Goal: Information Seeking & Learning: Learn about a topic

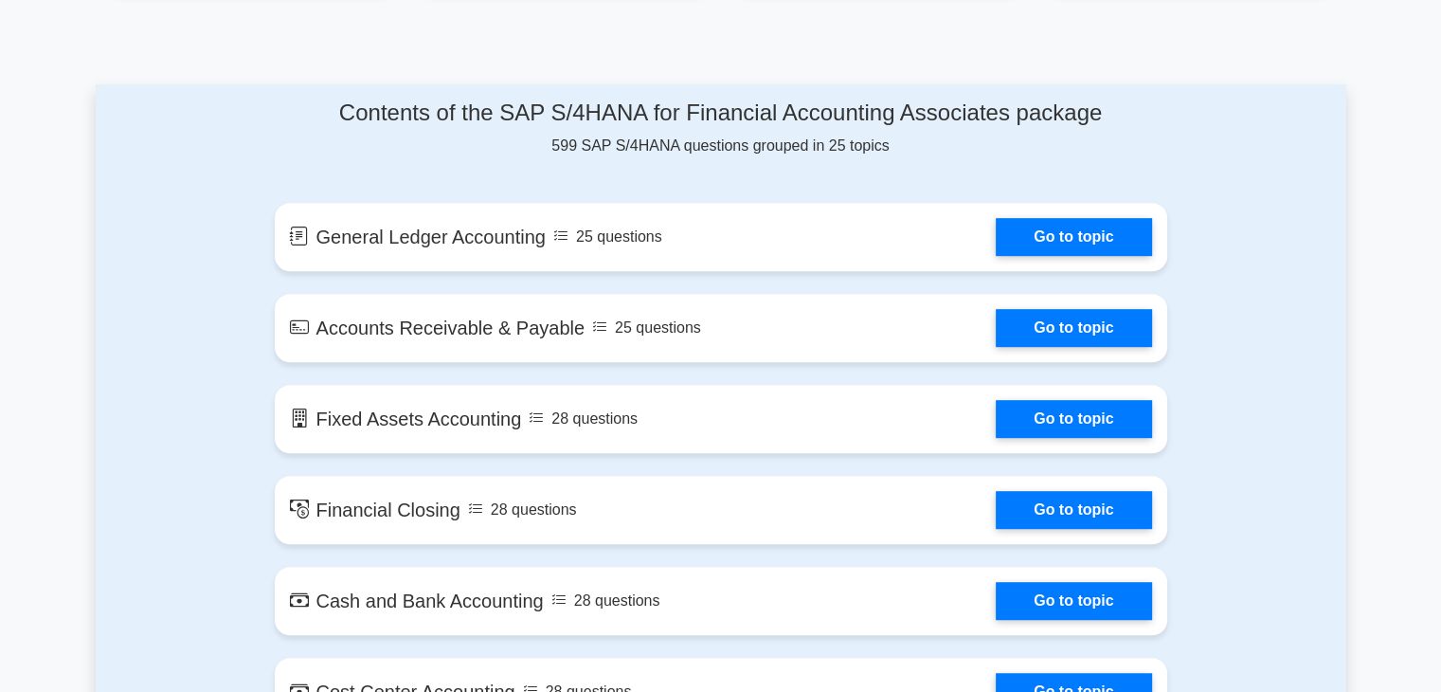
scroll to position [947, 0]
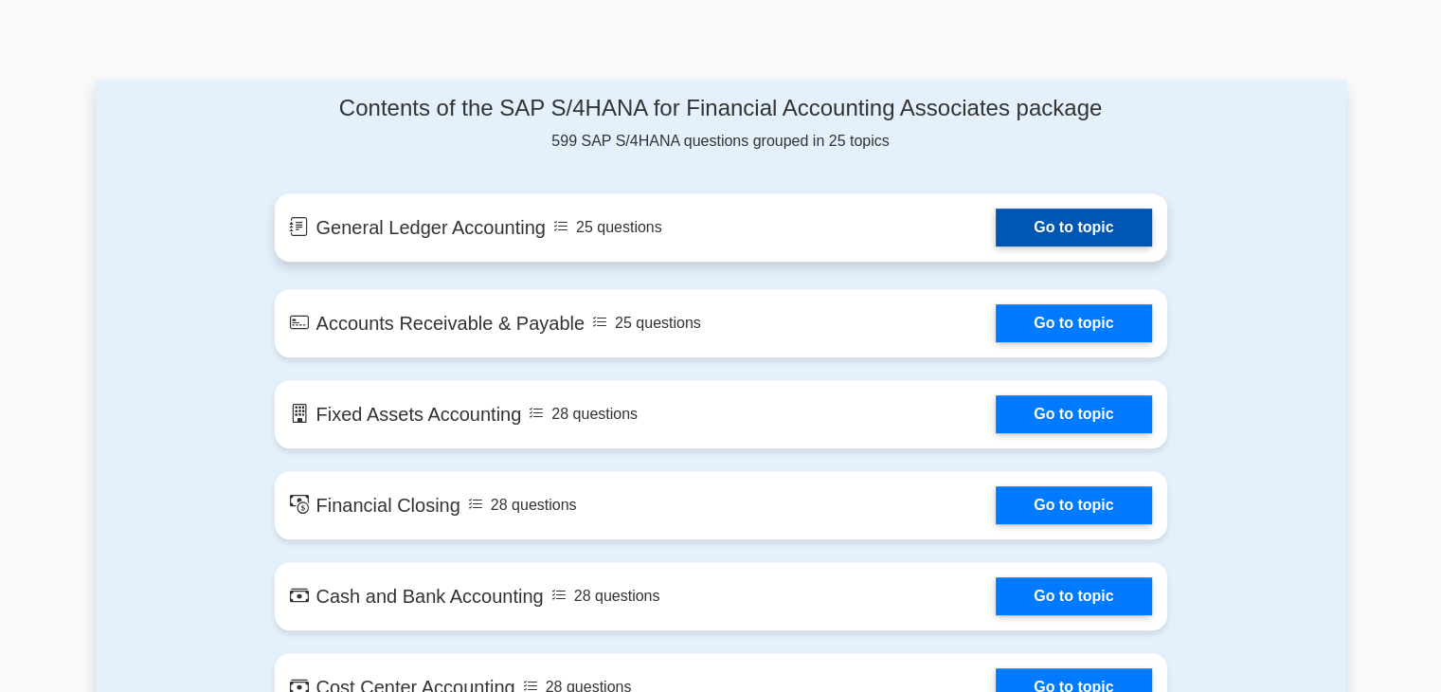
click at [996, 215] on link "Go to topic" at bounding box center [1073, 227] width 155 height 38
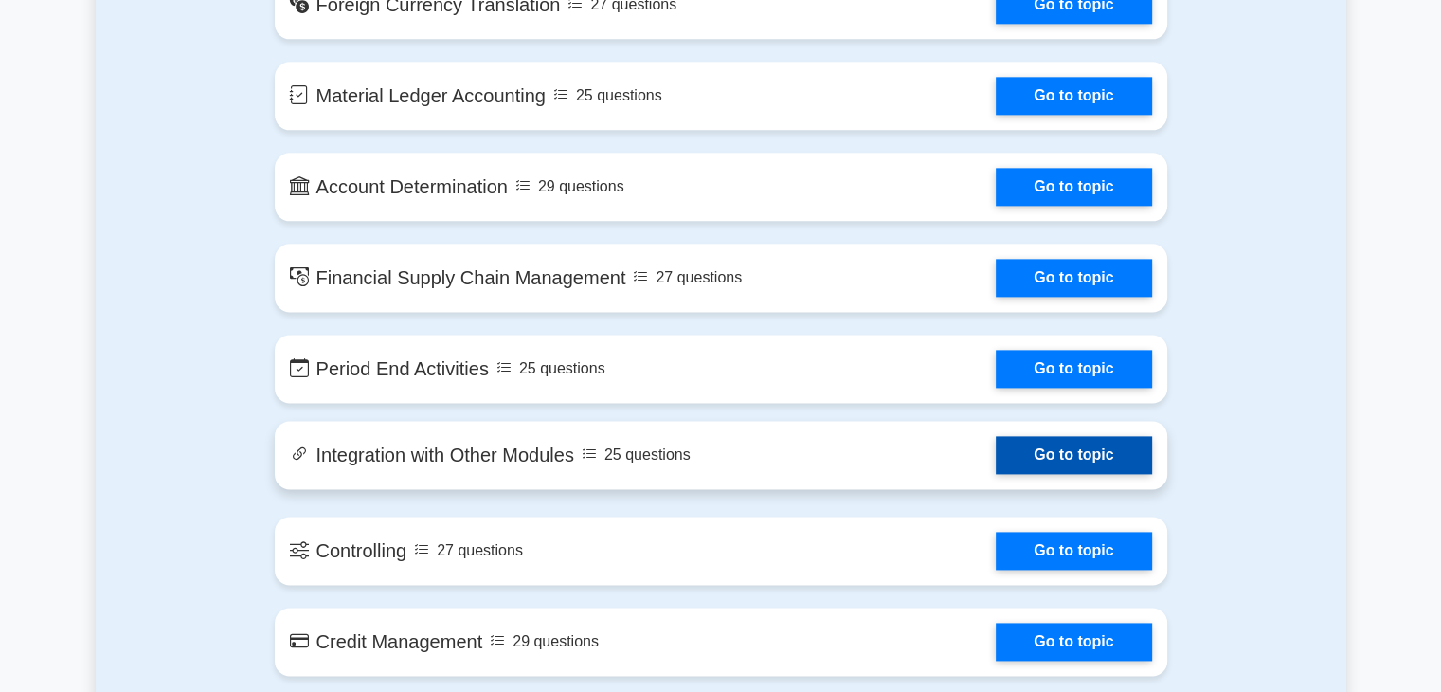
scroll to position [2463, 0]
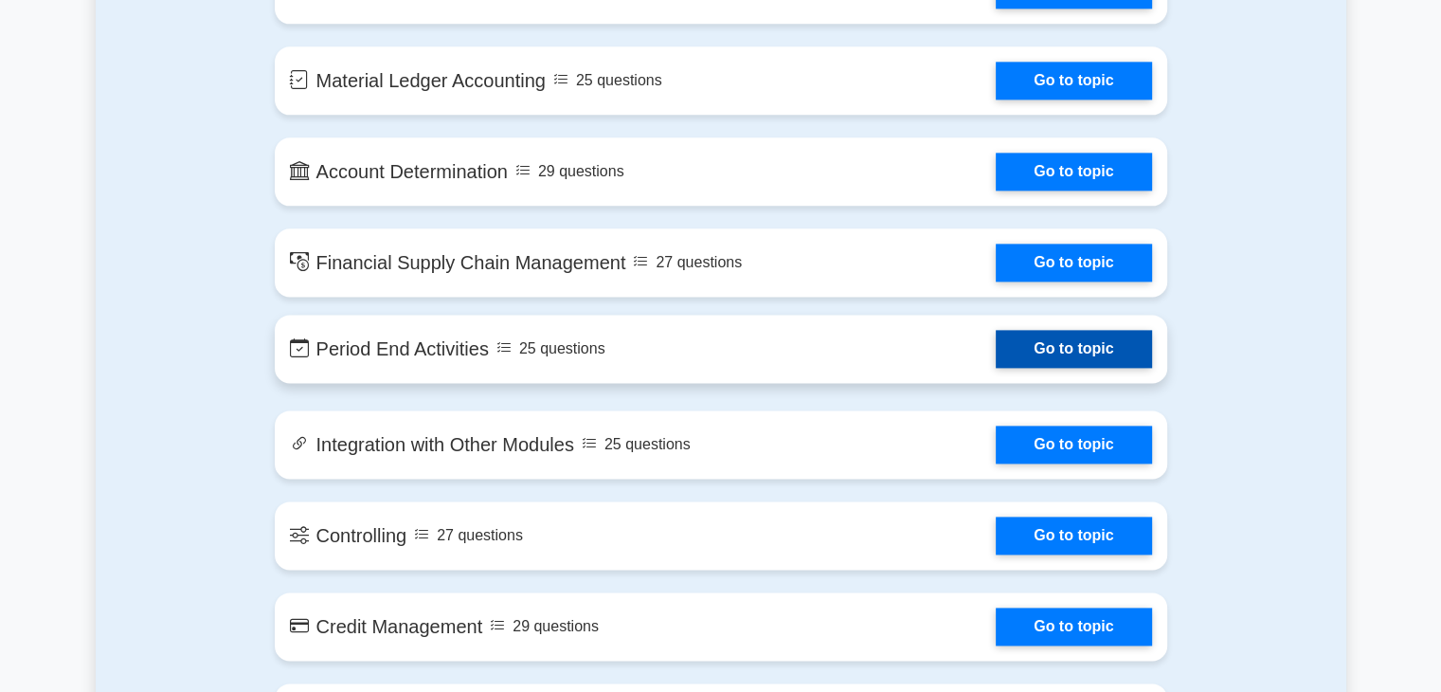
click at [996, 350] on link "Go to topic" at bounding box center [1073, 349] width 155 height 38
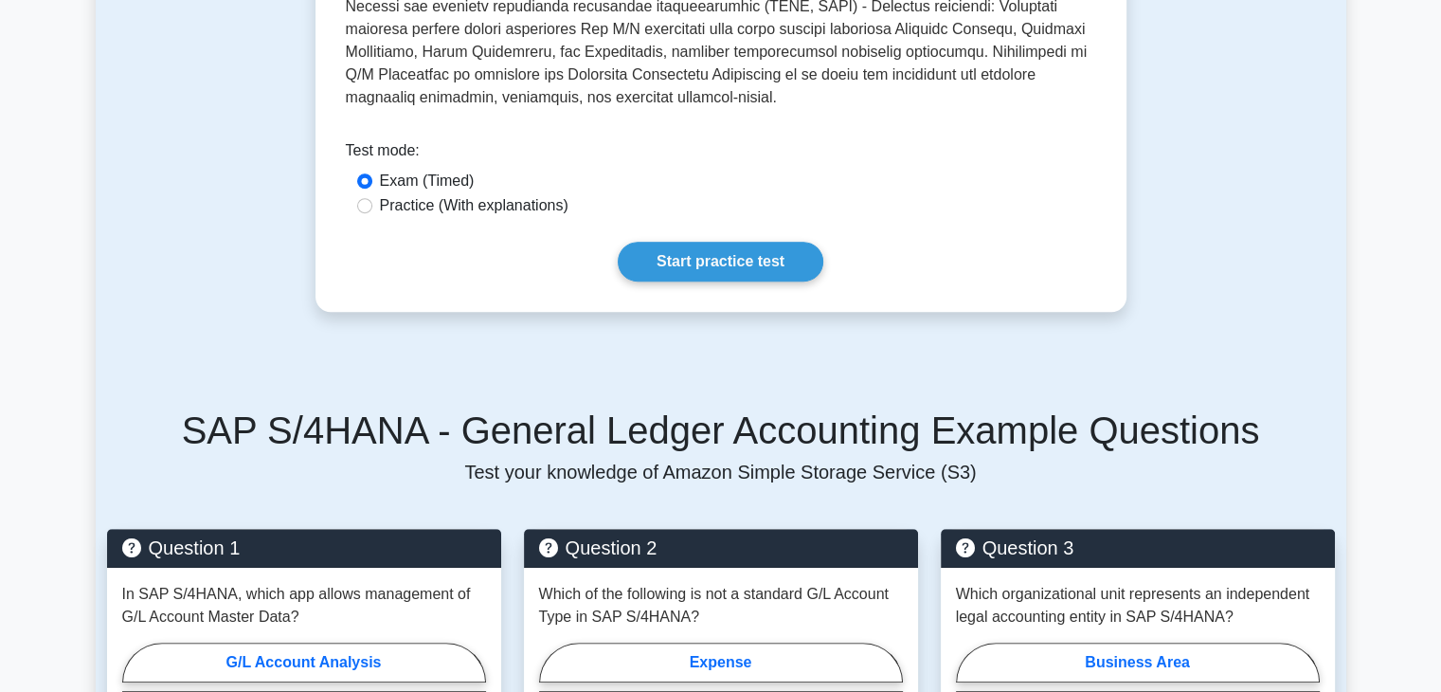
scroll to position [568, 0]
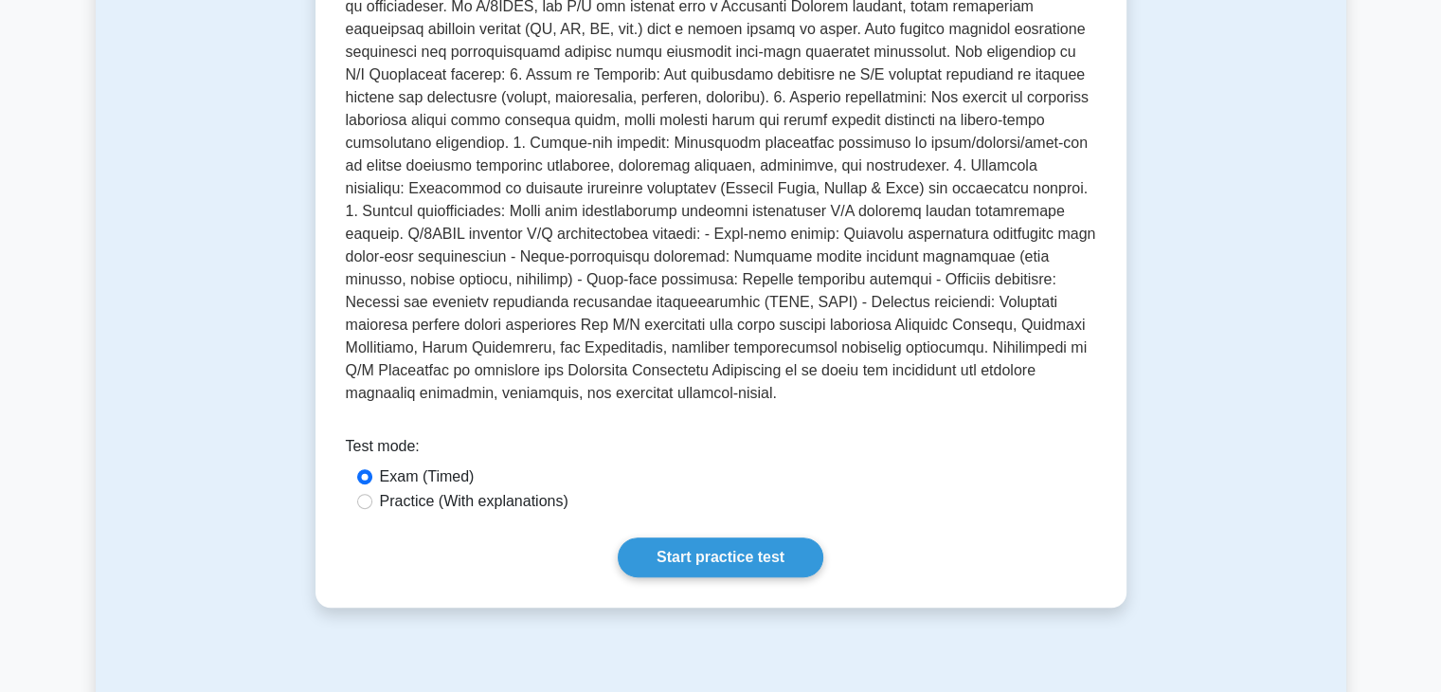
click at [519, 490] on label "Practice (With explanations)" at bounding box center [474, 501] width 189 height 23
click at [372, 494] on input "Practice (With explanations)" at bounding box center [364, 501] width 15 height 15
radio input "true"
click at [656, 537] on link "Start practice test" at bounding box center [721, 557] width 206 height 40
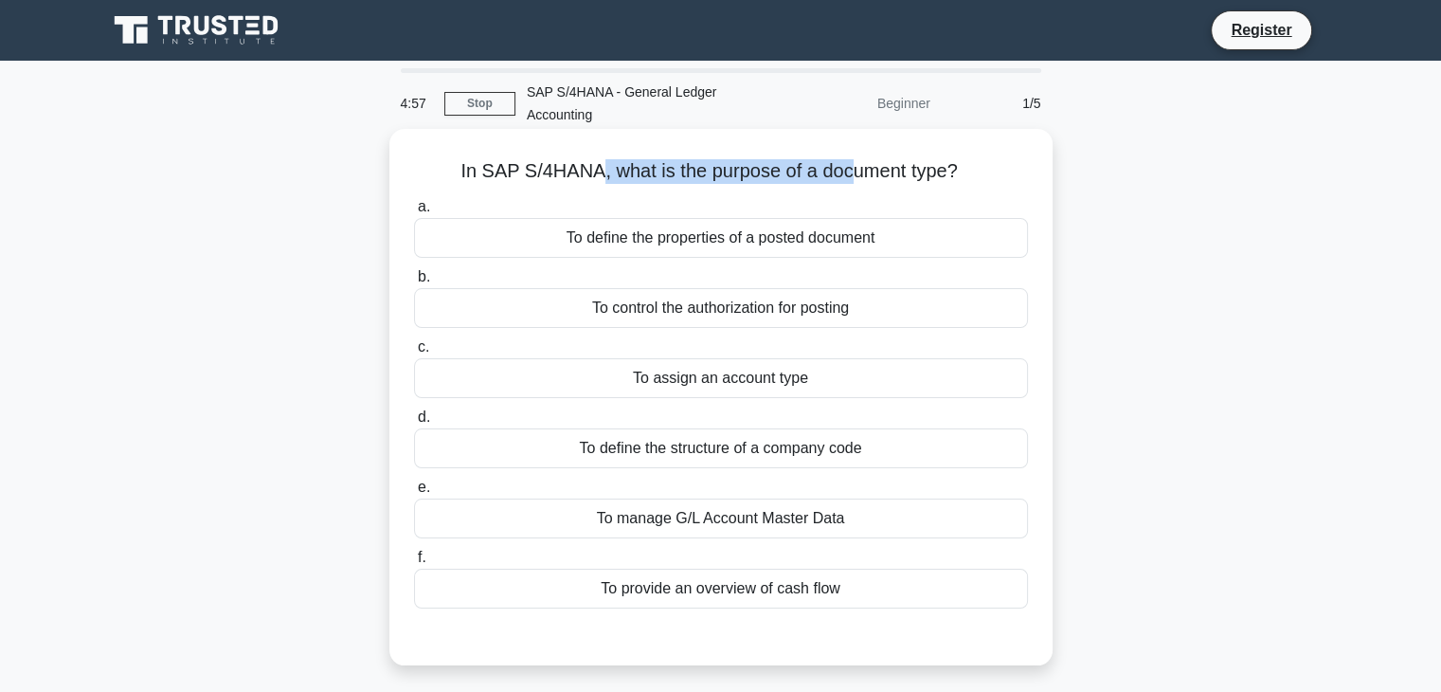
drag, startPoint x: 596, startPoint y: 174, endPoint x: 856, endPoint y: 179, distance: 260.6
click at [856, 179] on h5 "In SAP S/4HANA, what is the purpose of a document type? .spinner_0XTQ{transform…" at bounding box center [721, 171] width 618 height 25
click at [724, 247] on div "To define the properties of a posted document" at bounding box center [721, 238] width 614 height 40
click at [414, 213] on input "a. To define the properties of a posted document" at bounding box center [414, 207] width 0 height 12
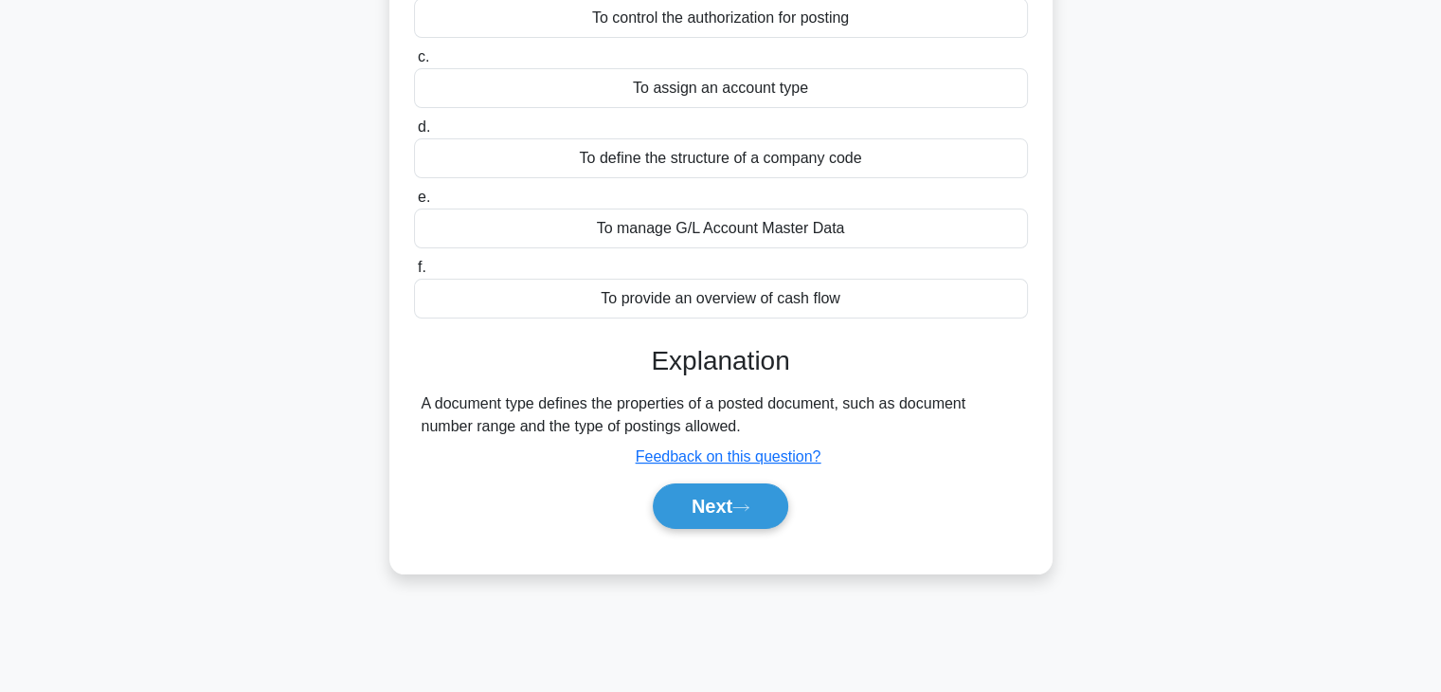
scroll to position [333, 0]
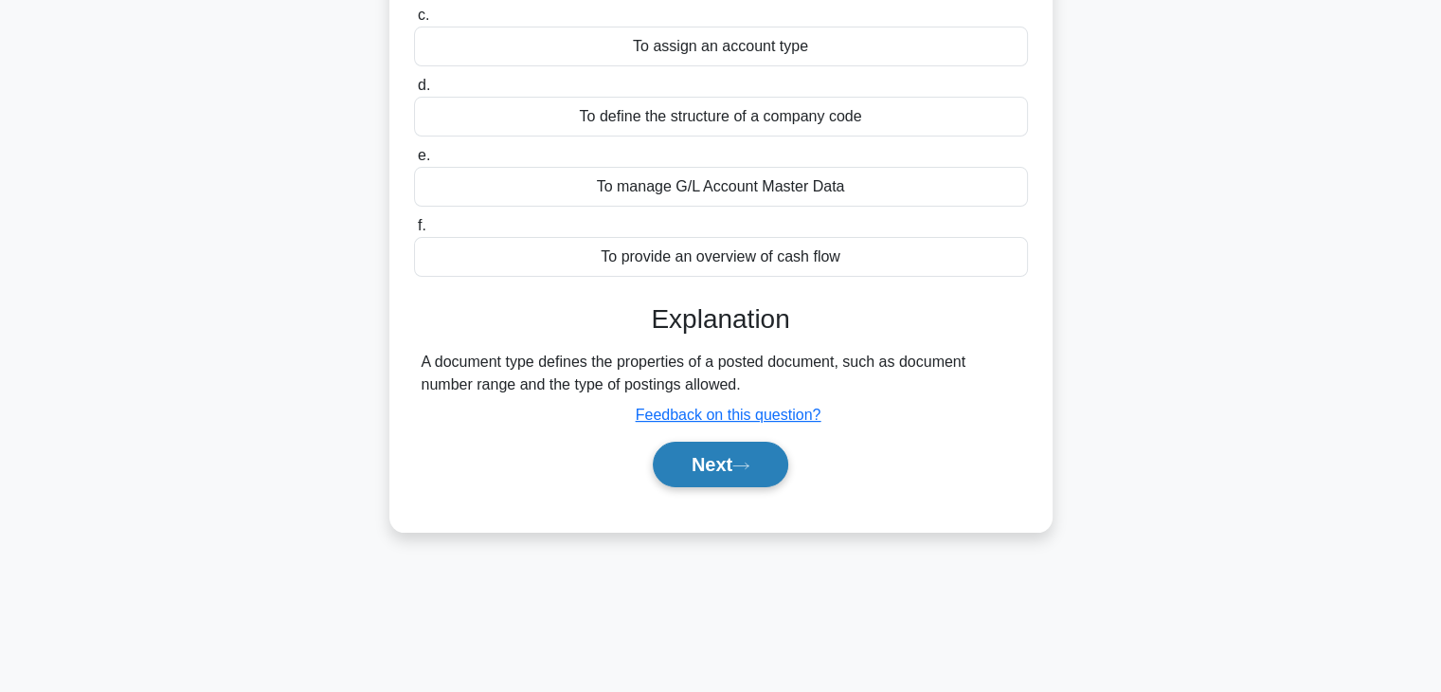
click at [701, 467] on button "Next" at bounding box center [720, 463] width 135 height 45
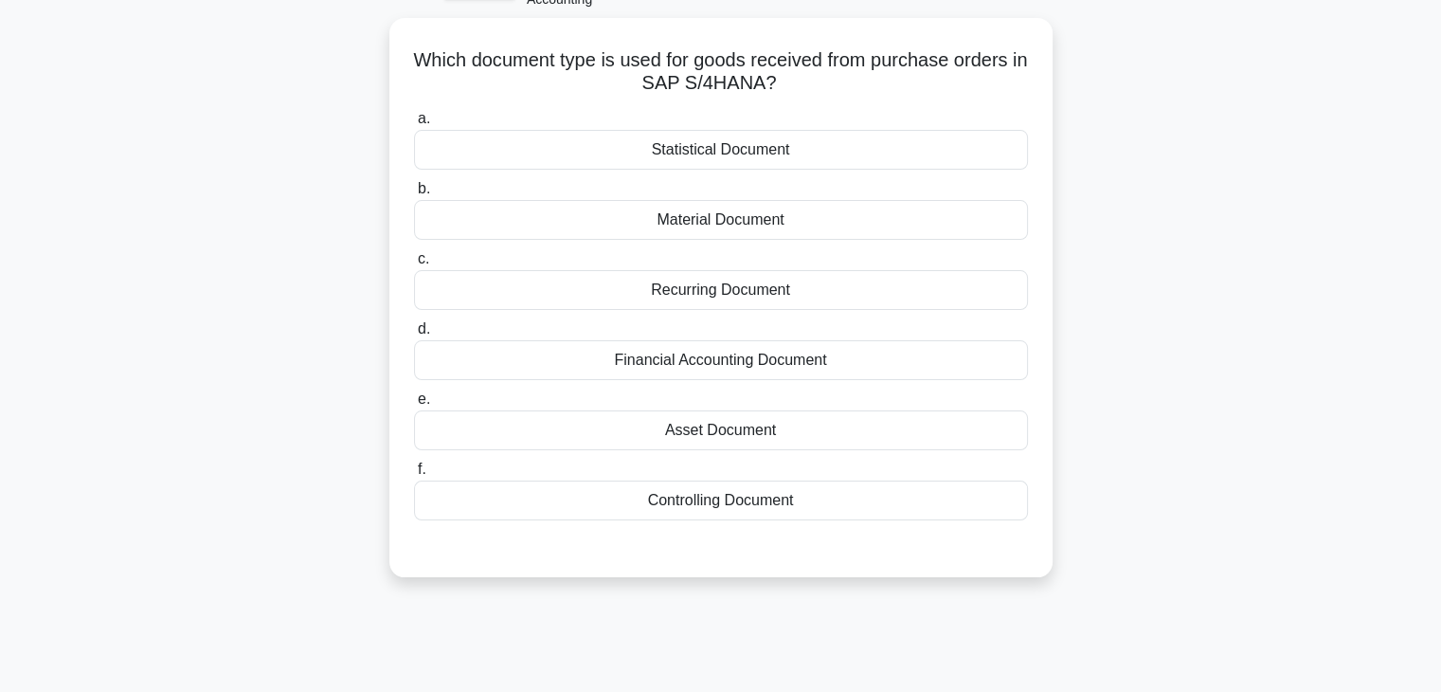
scroll to position [48, 0]
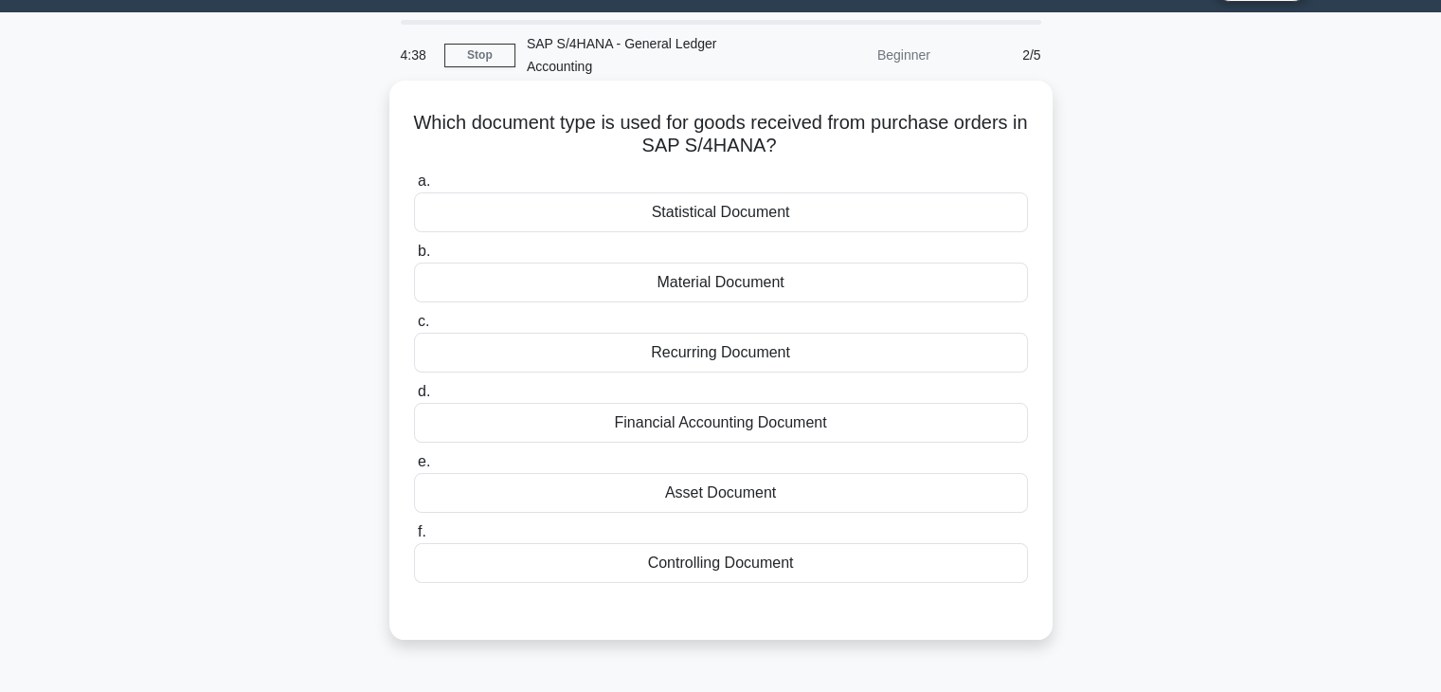
click at [725, 285] on div "Material Document" at bounding box center [721, 282] width 614 height 40
click at [414, 258] on input "b. Material Document" at bounding box center [414, 251] width 0 height 12
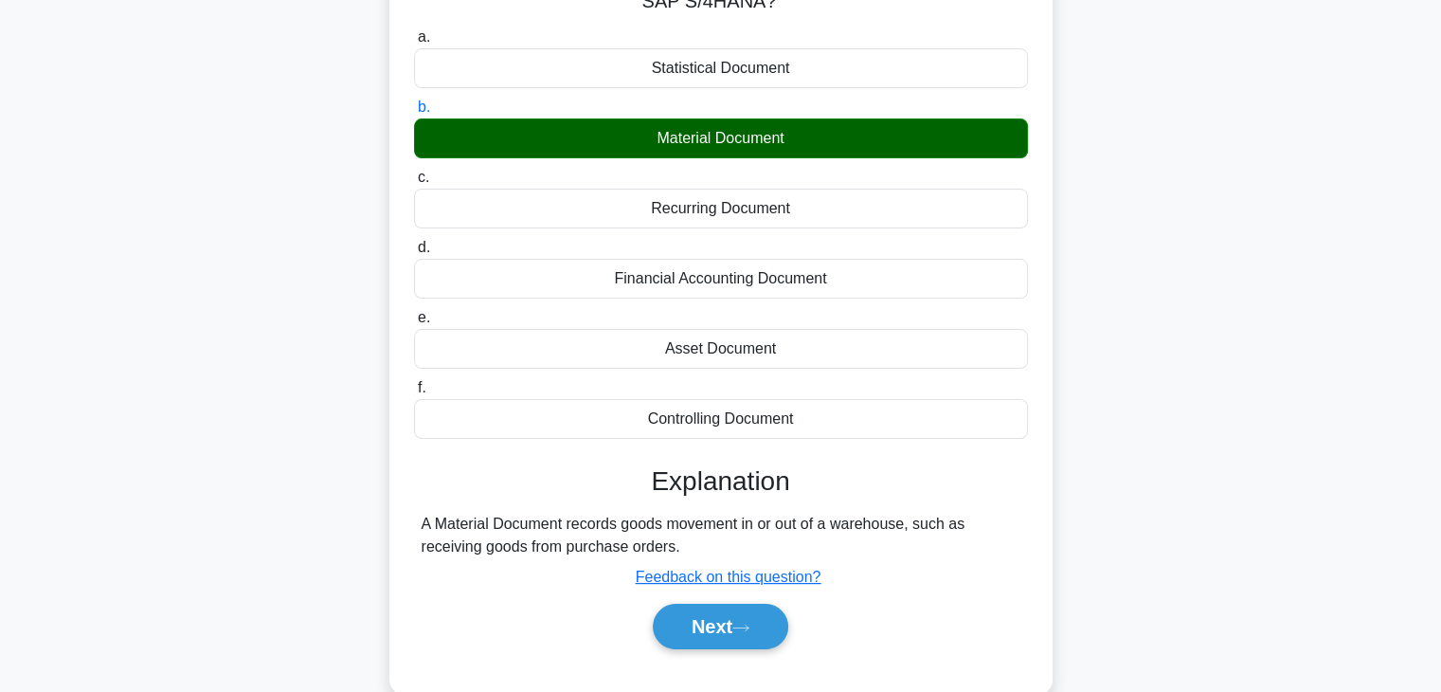
scroll to position [333, 0]
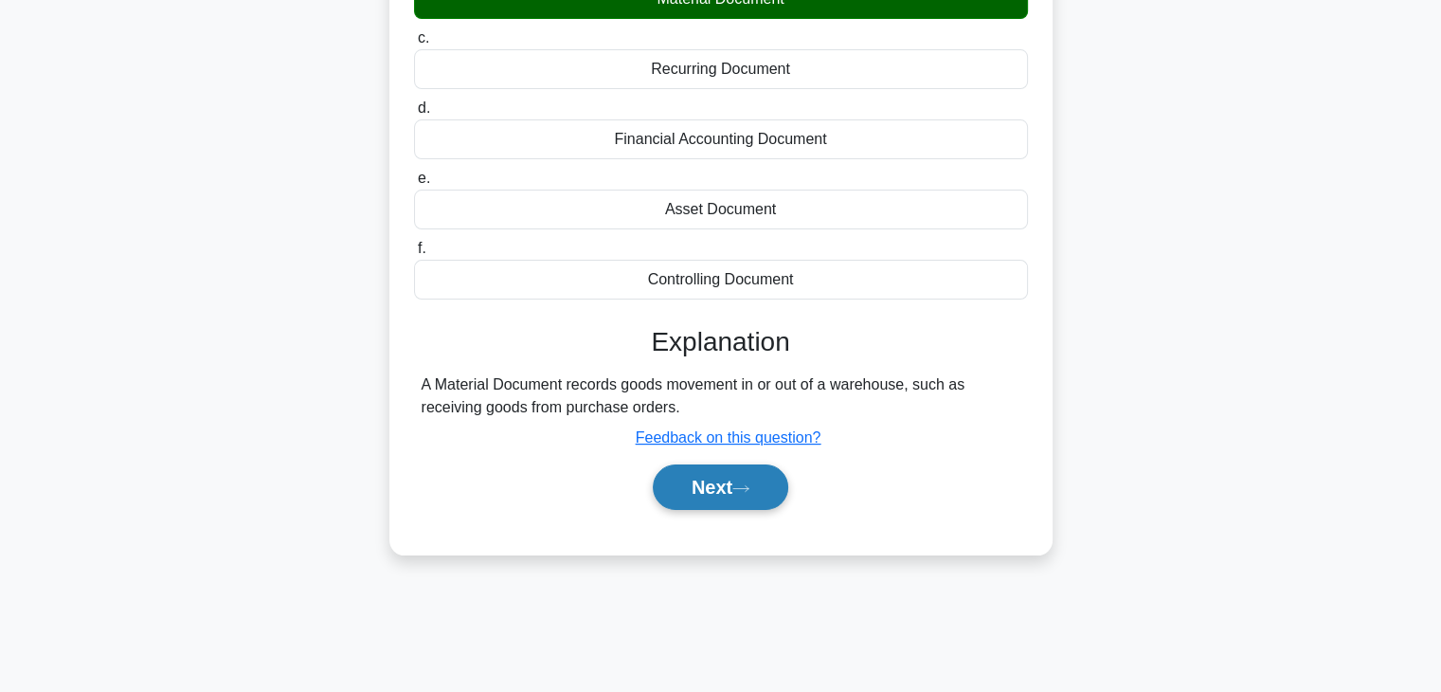
click at [709, 482] on button "Next" at bounding box center [720, 486] width 135 height 45
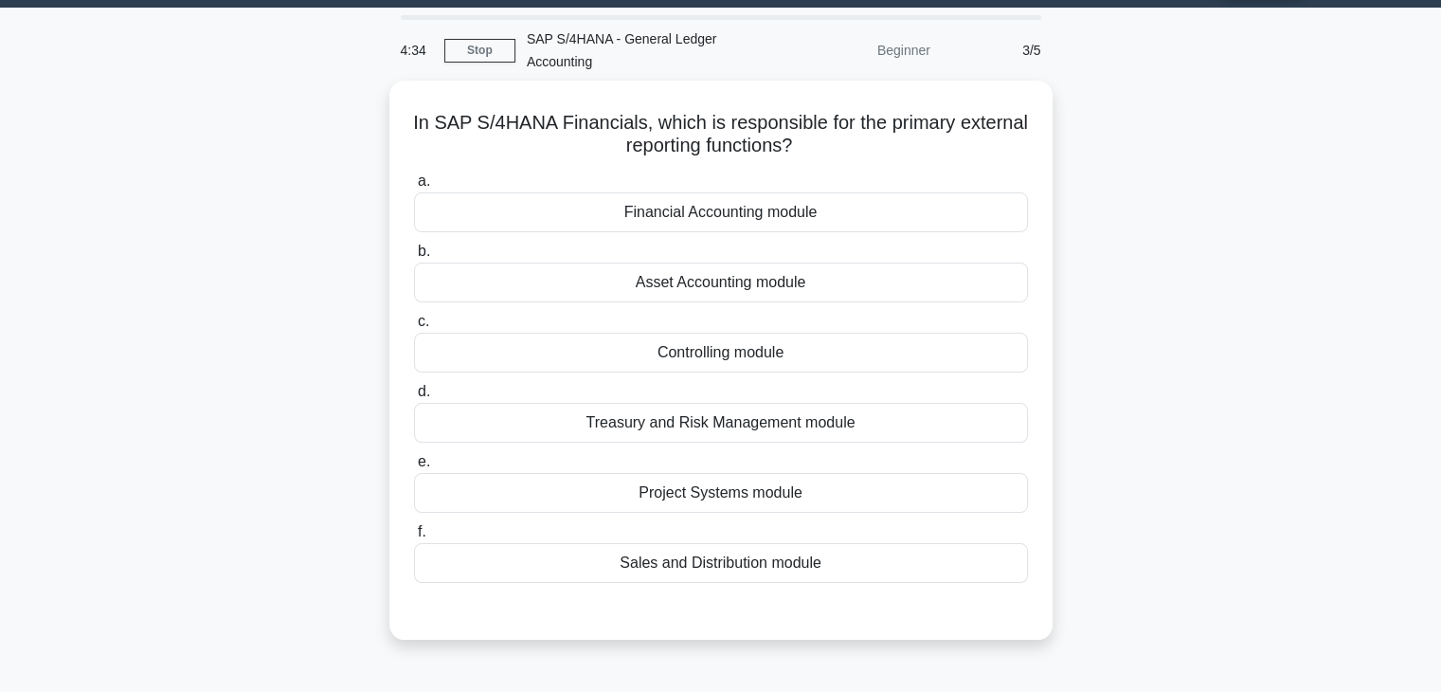
scroll to position [48, 0]
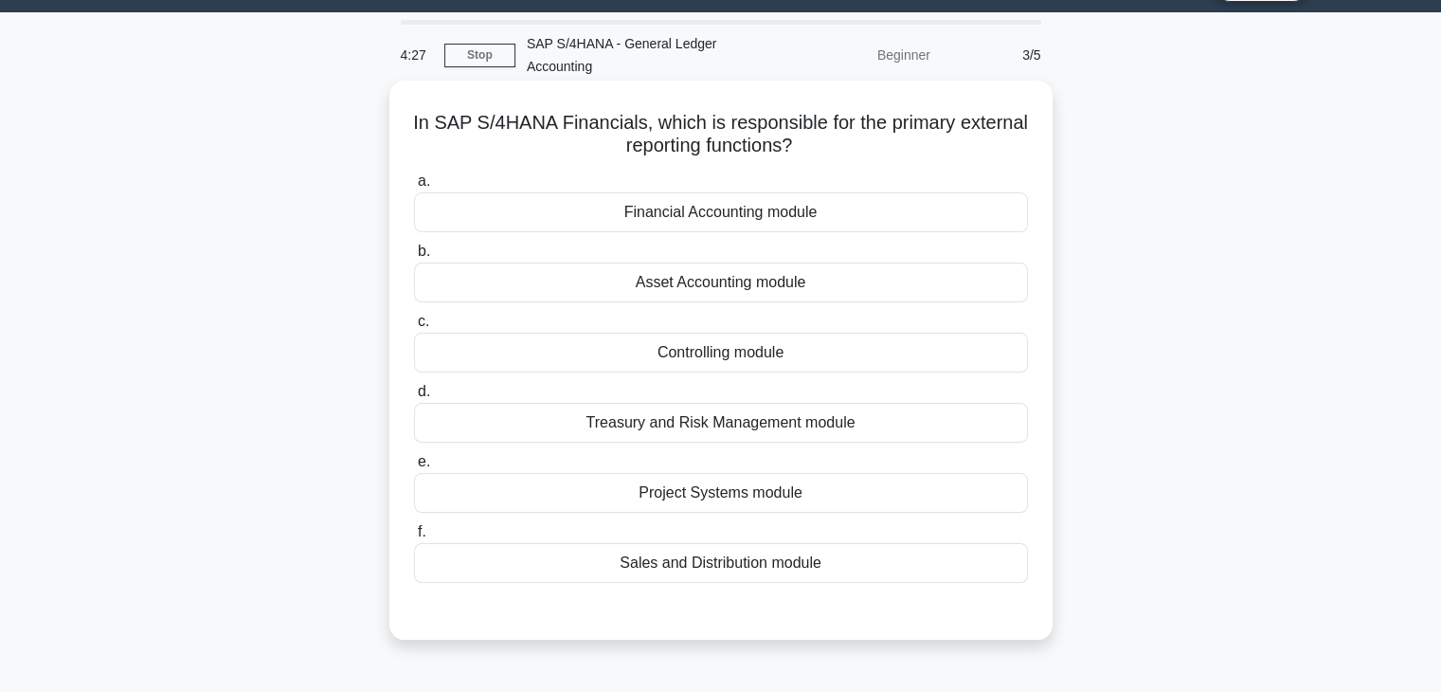
click at [796, 214] on div "Financial Accounting module" at bounding box center [721, 212] width 614 height 40
click at [414, 188] on input "a. Financial Accounting module" at bounding box center [414, 181] width 0 height 12
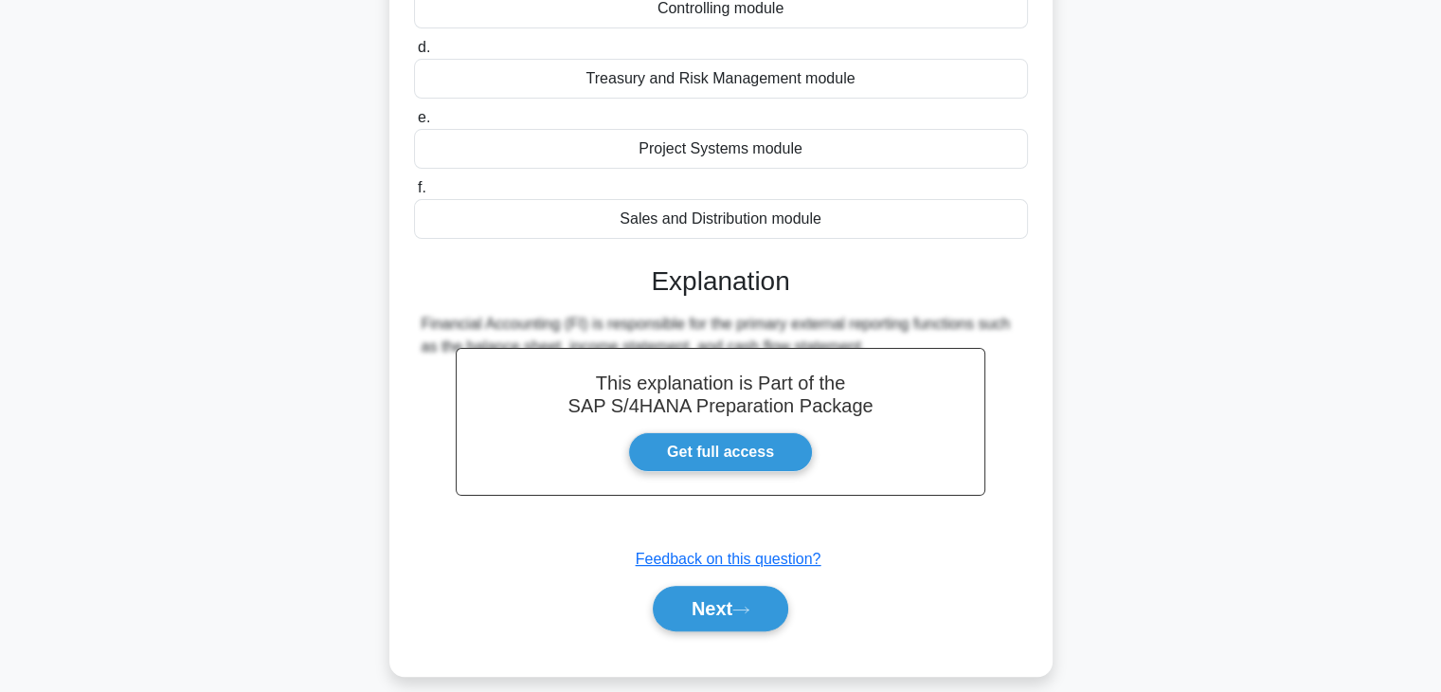
scroll to position [410, 0]
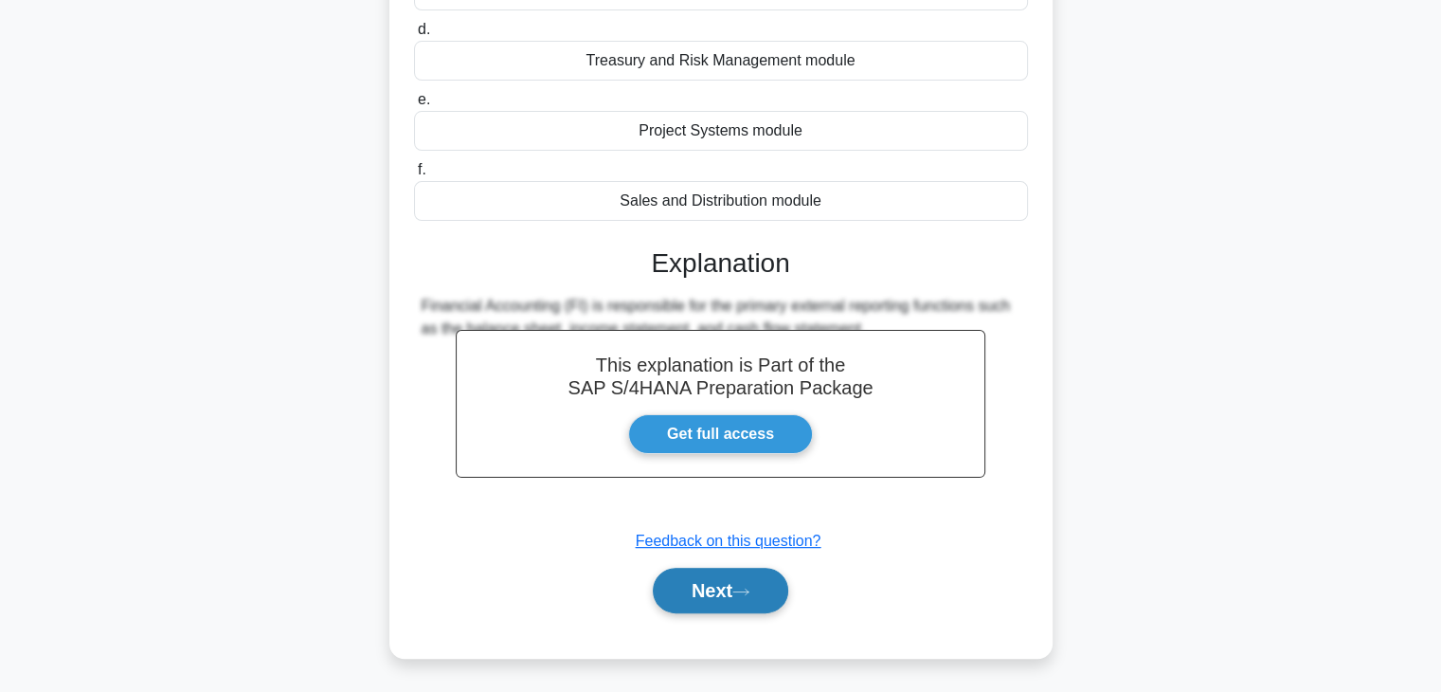
click at [694, 580] on button "Next" at bounding box center [720, 590] width 135 height 45
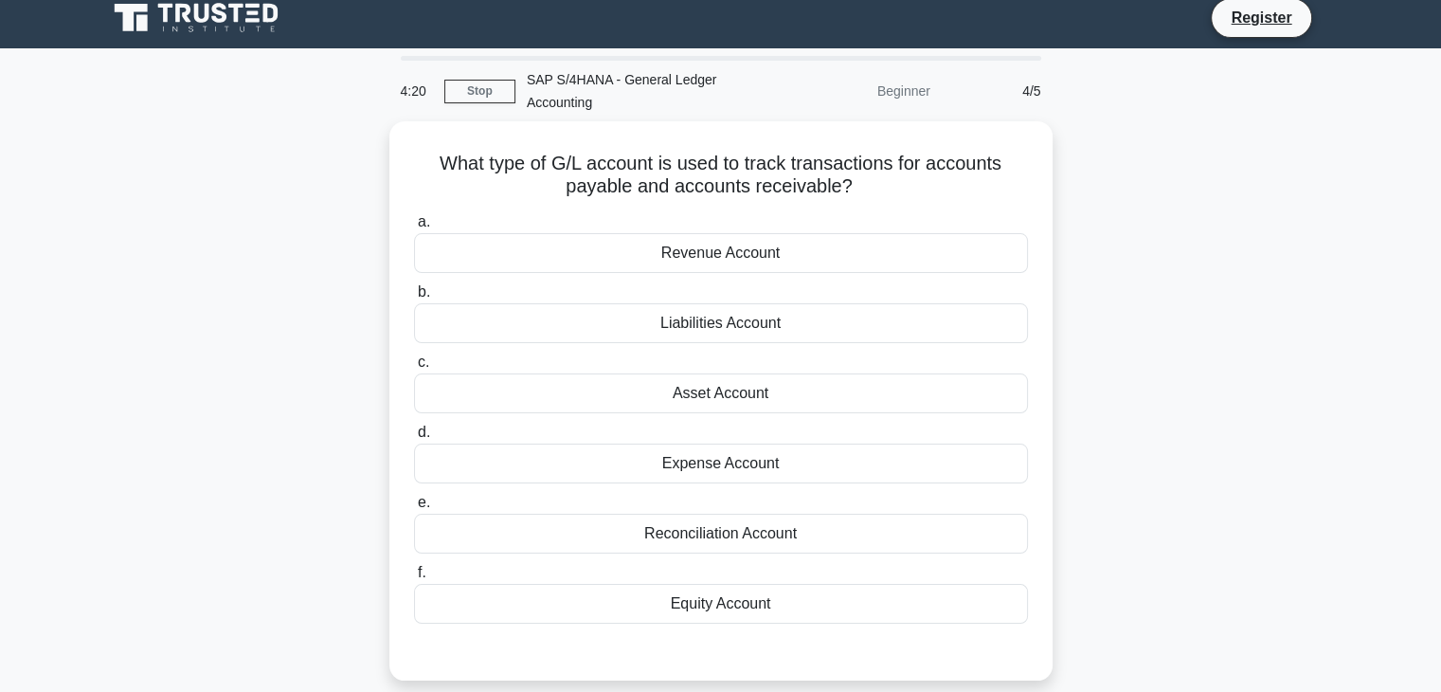
scroll to position [0, 0]
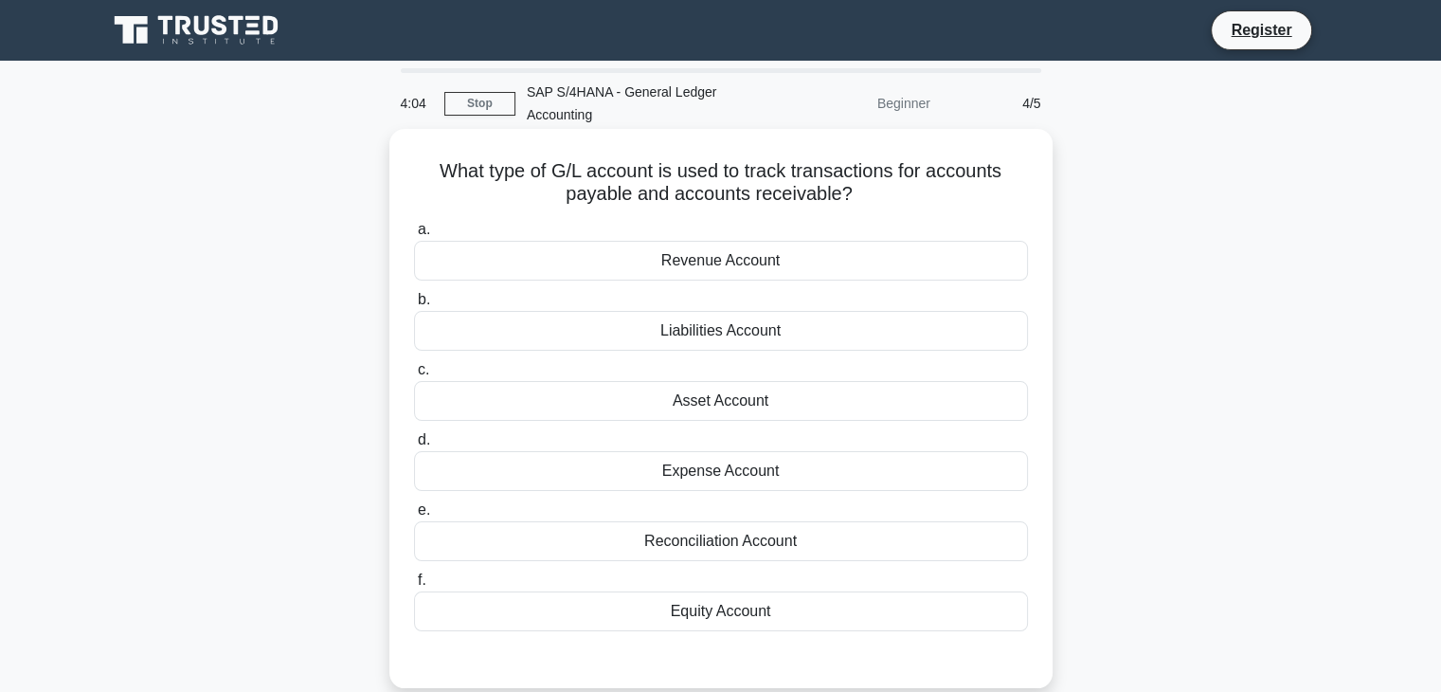
click at [716, 535] on div "Reconciliation Account" at bounding box center [721, 541] width 614 height 40
click at [414, 516] on input "e. Reconciliation Account" at bounding box center [414, 510] width 0 height 12
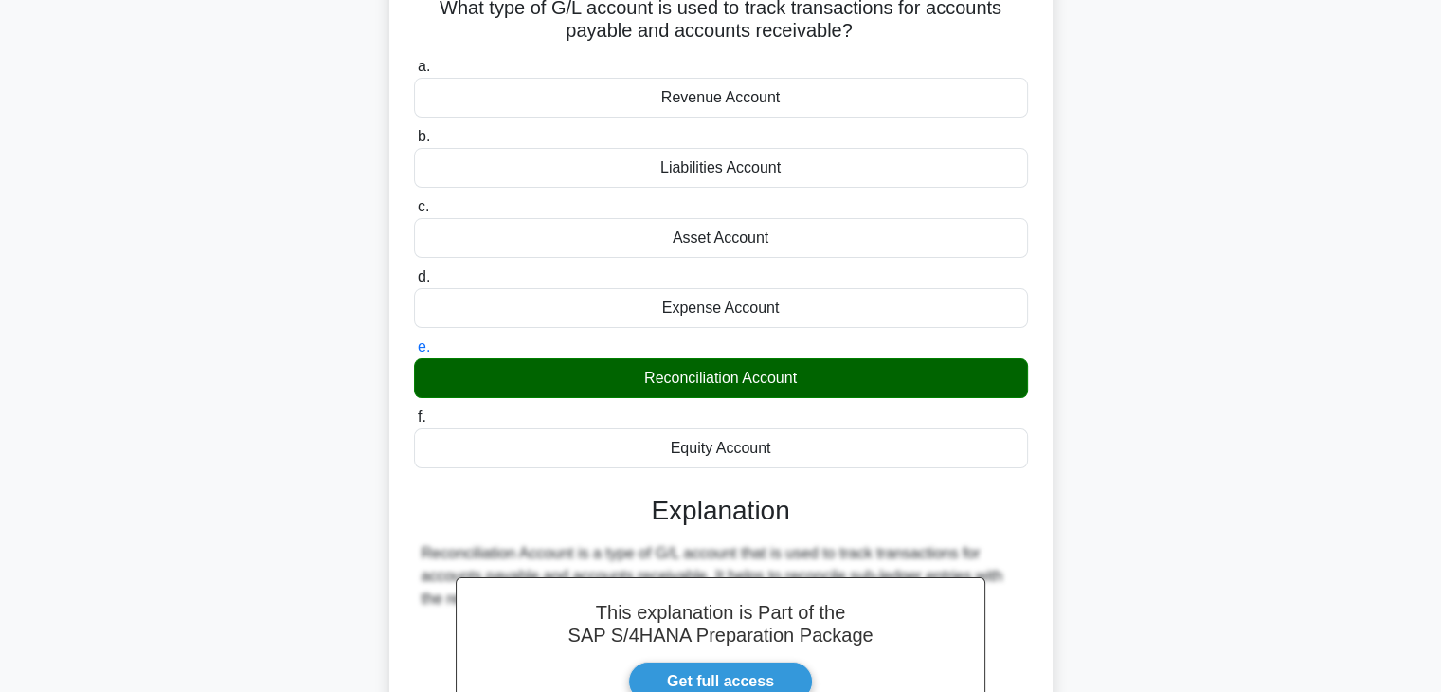
scroll to position [410, 0]
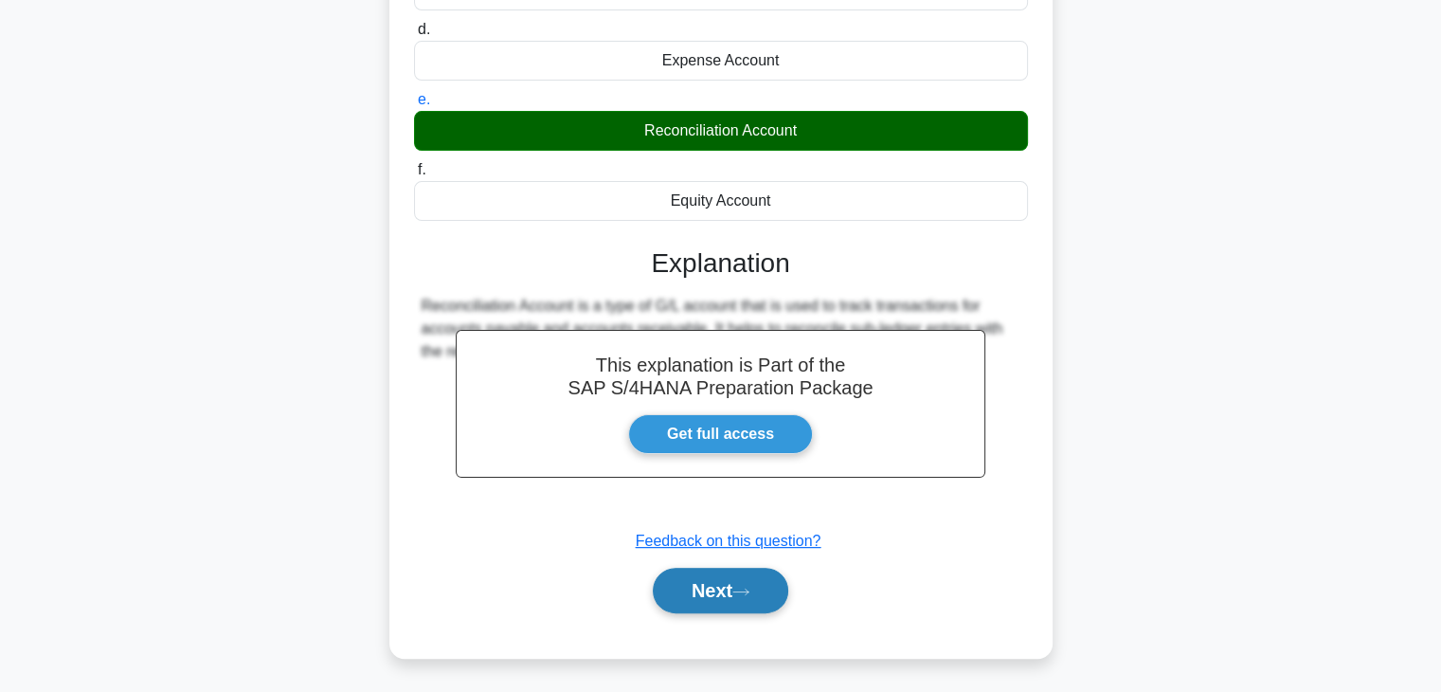
click at [712, 581] on button "Next" at bounding box center [720, 590] width 135 height 45
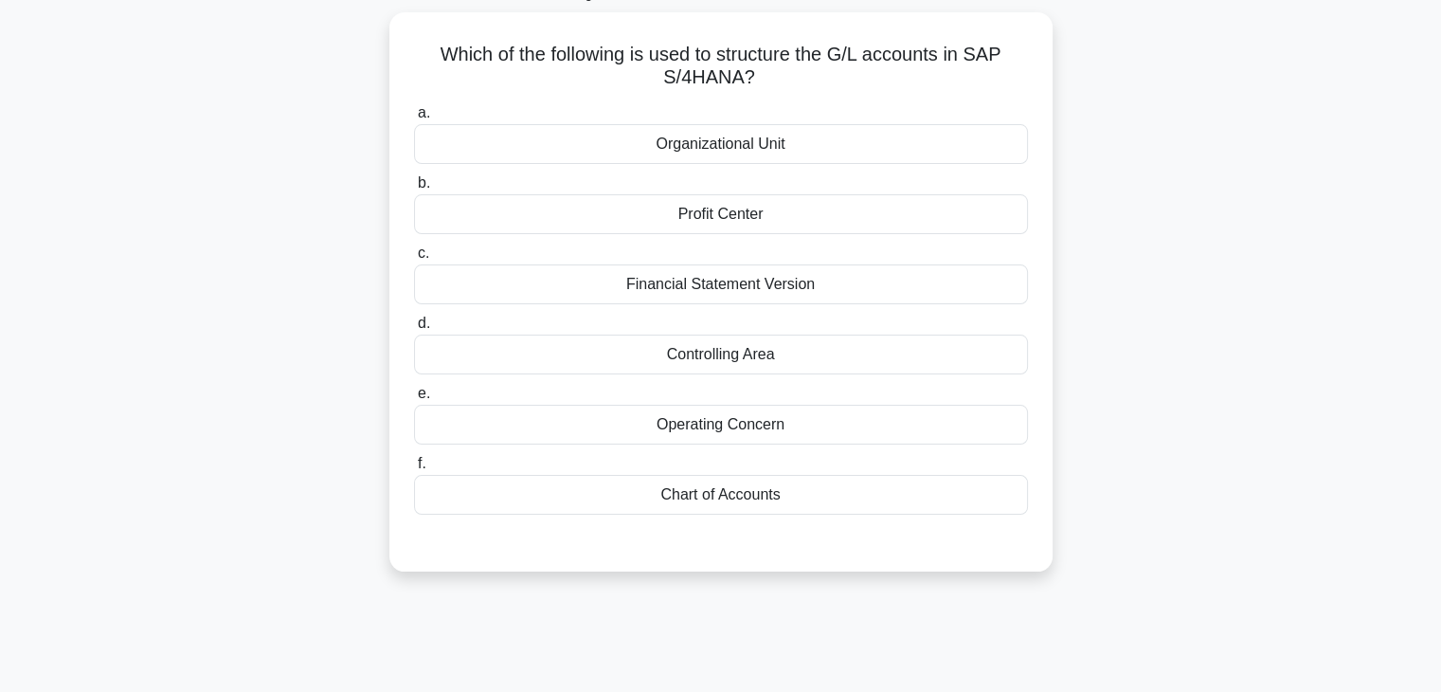
scroll to position [48, 0]
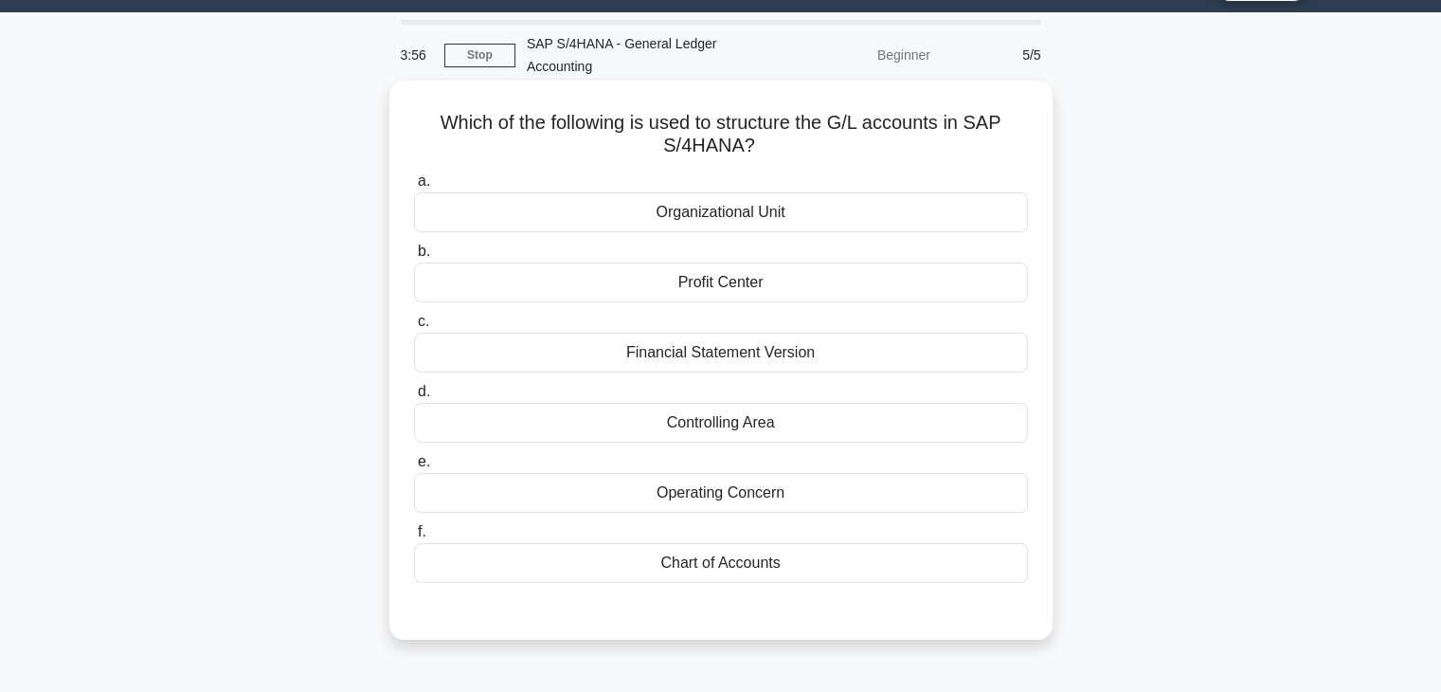
click at [703, 570] on div "Chart of Accounts" at bounding box center [721, 563] width 614 height 40
click at [414, 538] on input "f. Chart of Accounts" at bounding box center [414, 532] width 0 height 12
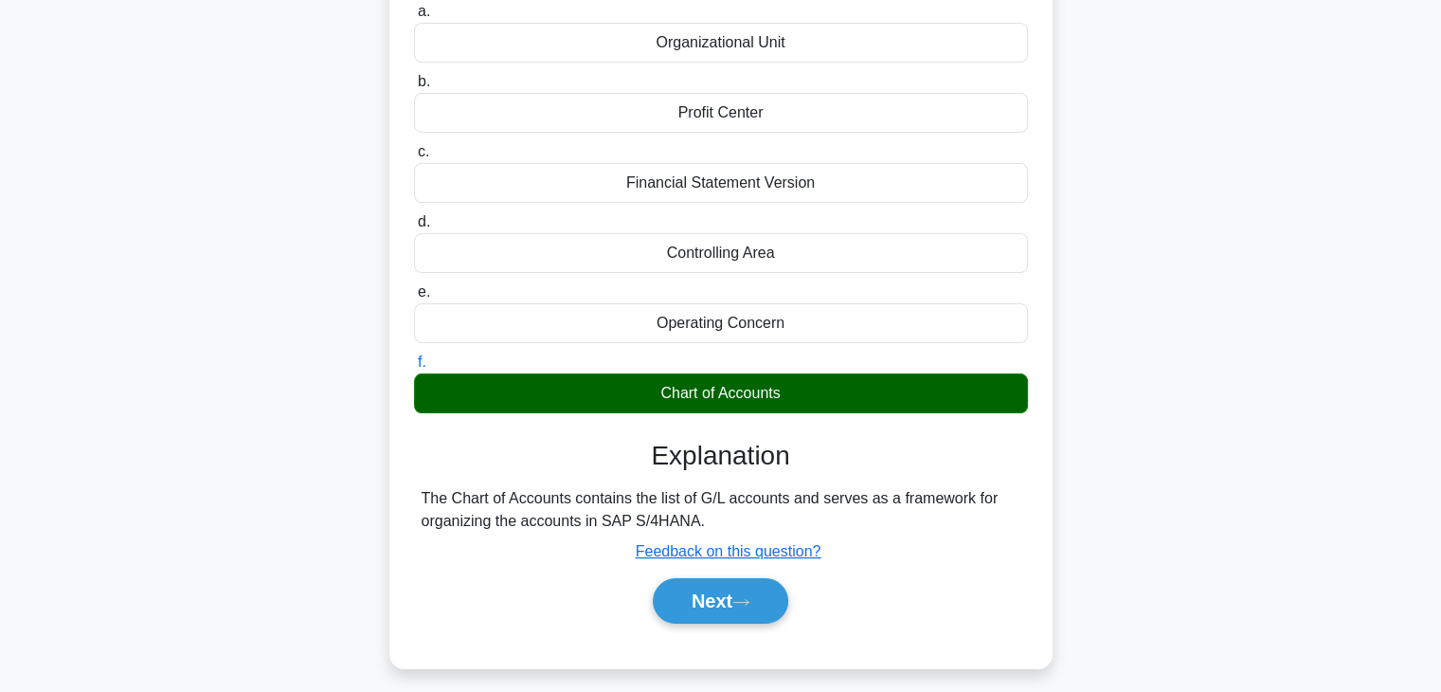
scroll to position [238, 0]
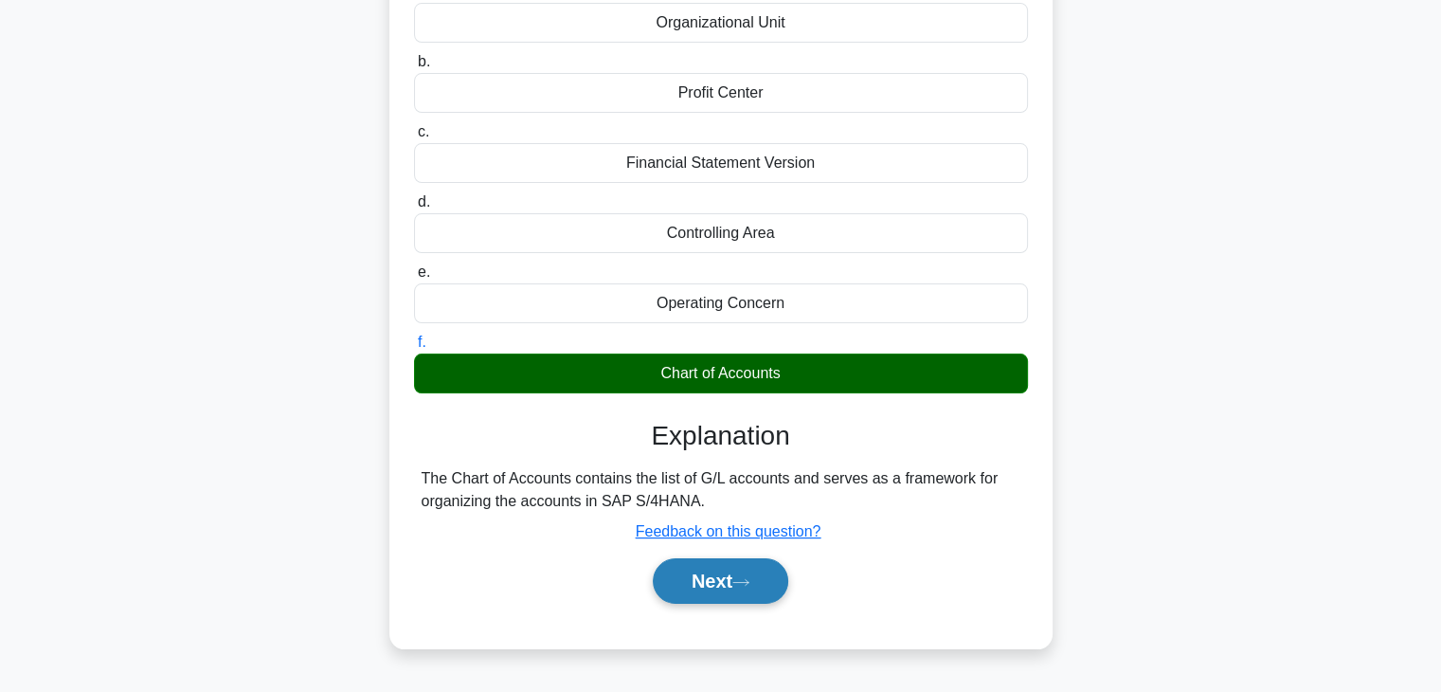
click at [691, 586] on button "Next" at bounding box center [720, 580] width 135 height 45
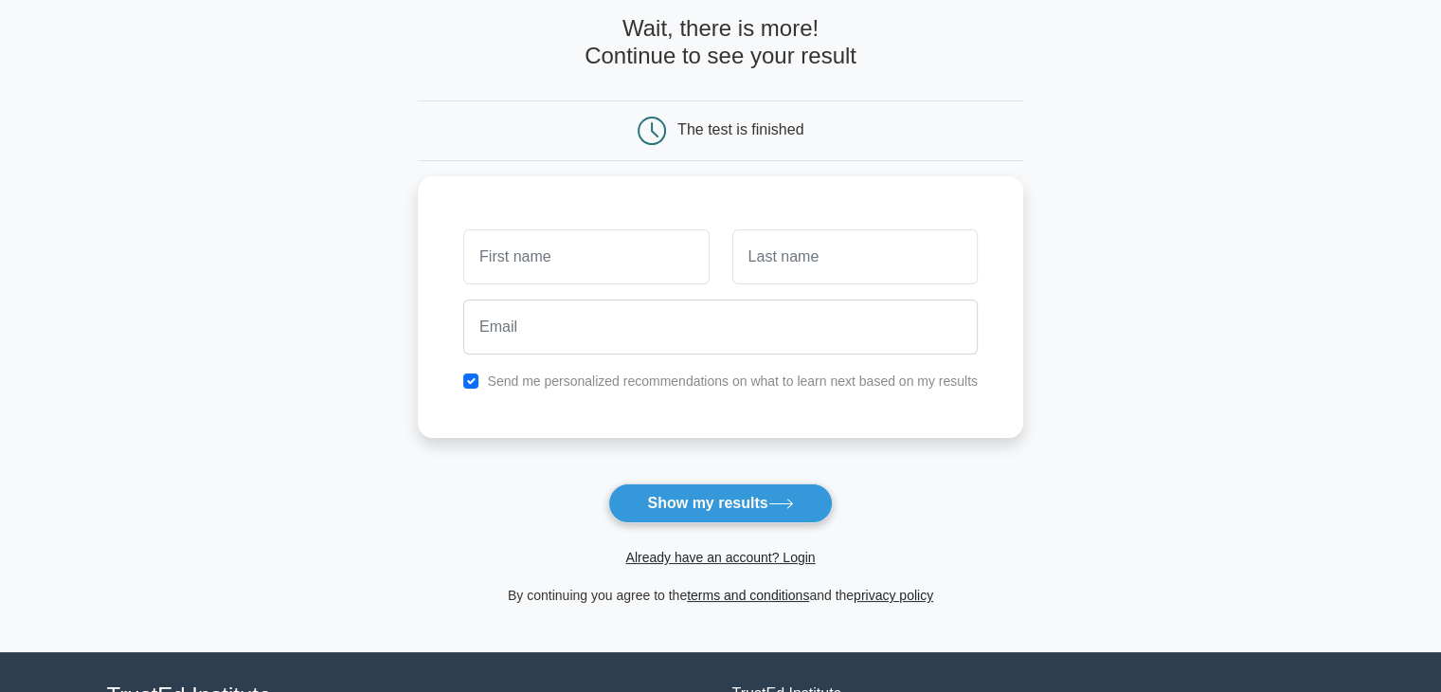
scroll to position [95, 0]
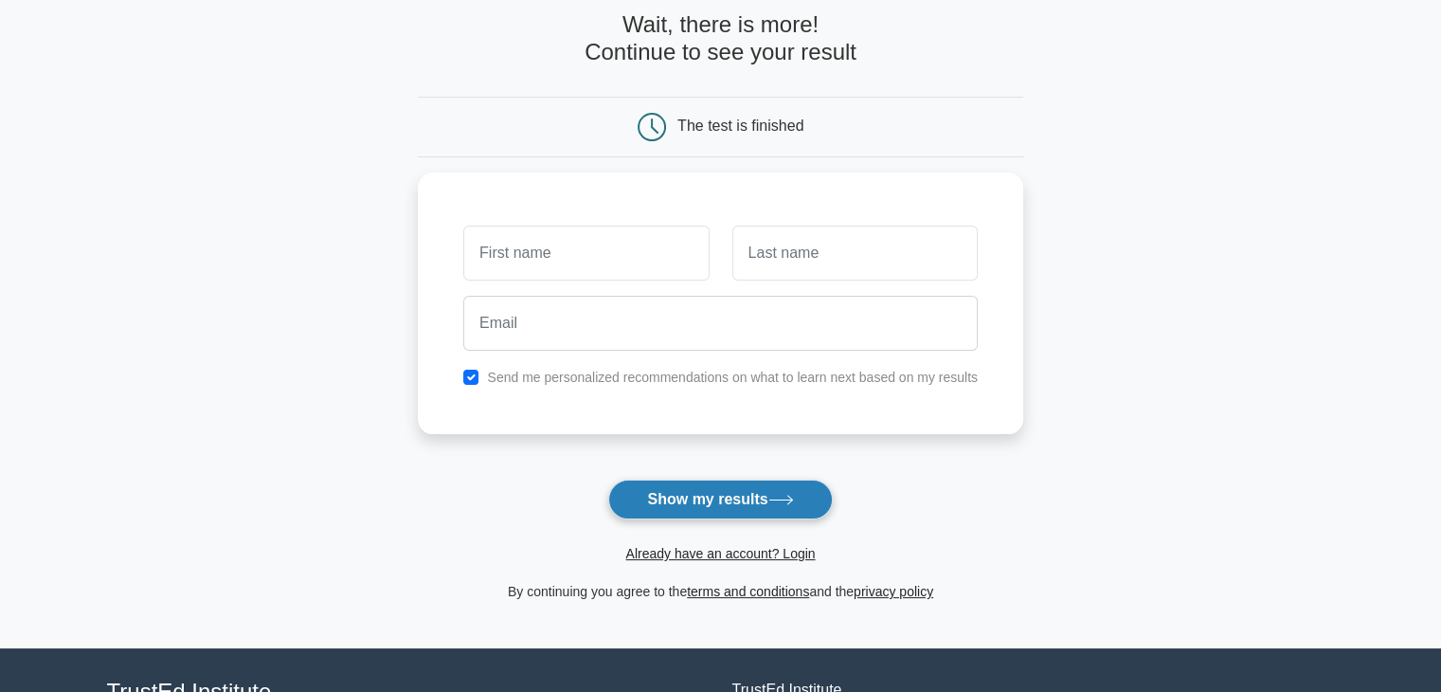
click at [709, 506] on button "Show my results" at bounding box center [720, 499] width 224 height 40
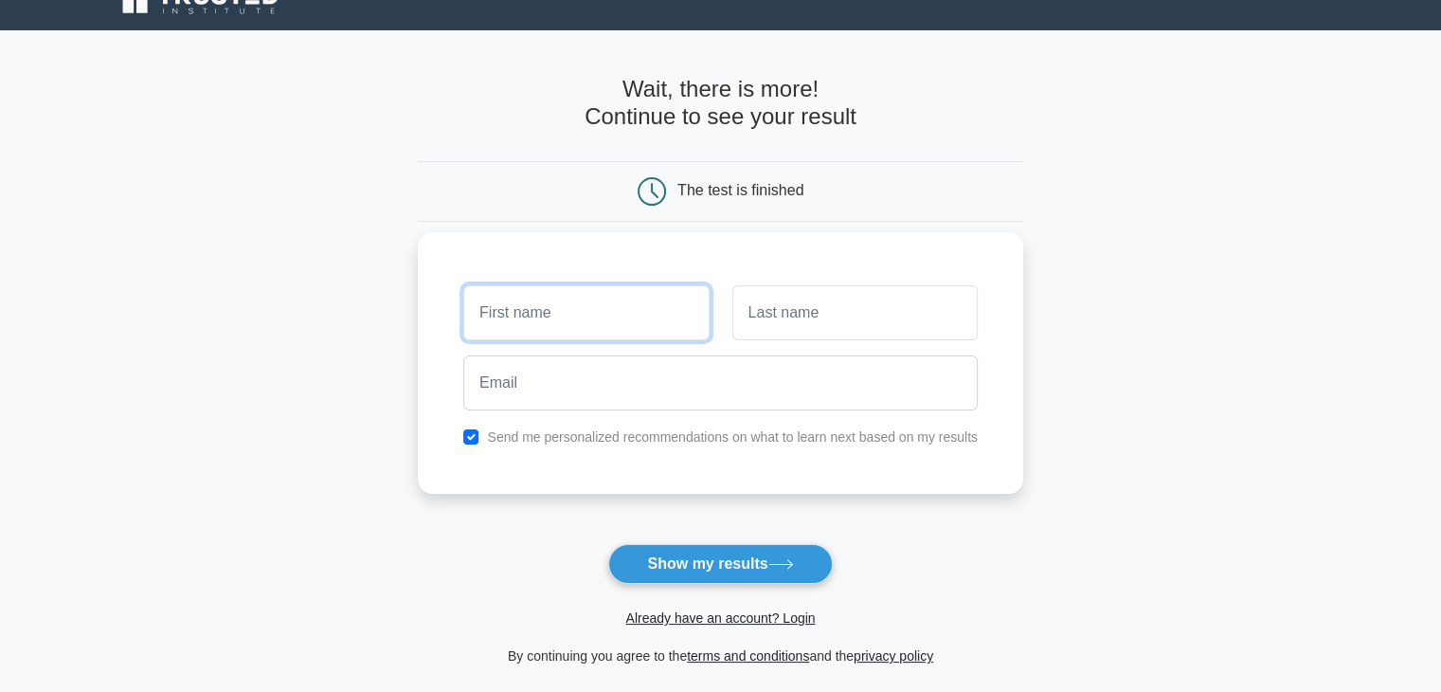
scroll to position [0, 0]
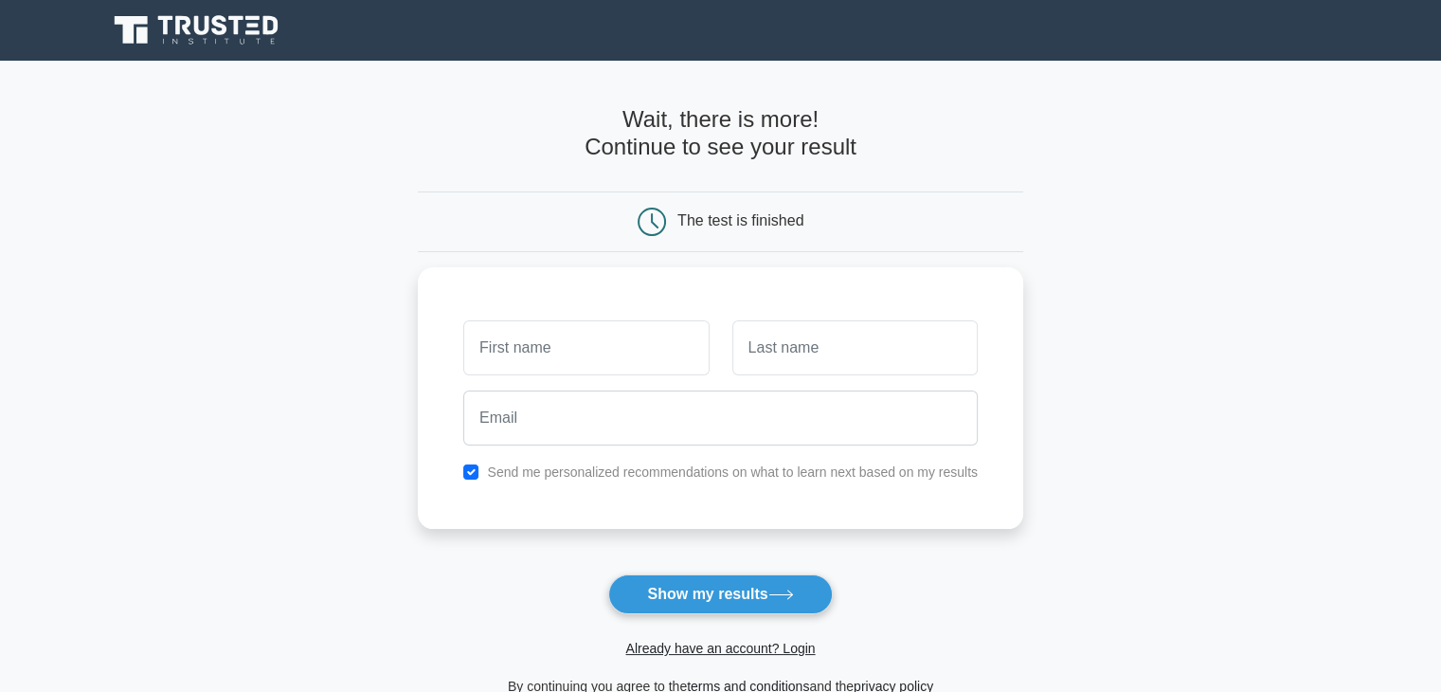
click at [189, 25] on icon at bounding box center [182, 25] width 15 height 19
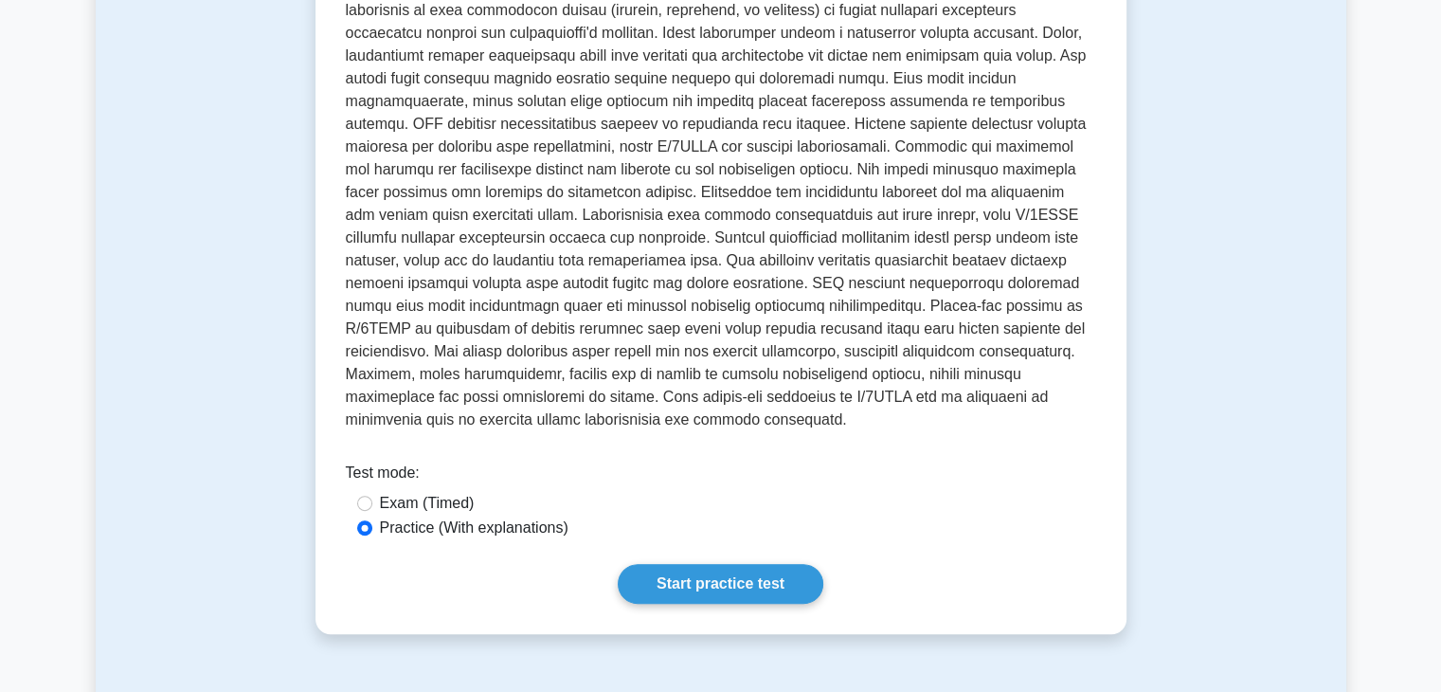
scroll to position [853, 0]
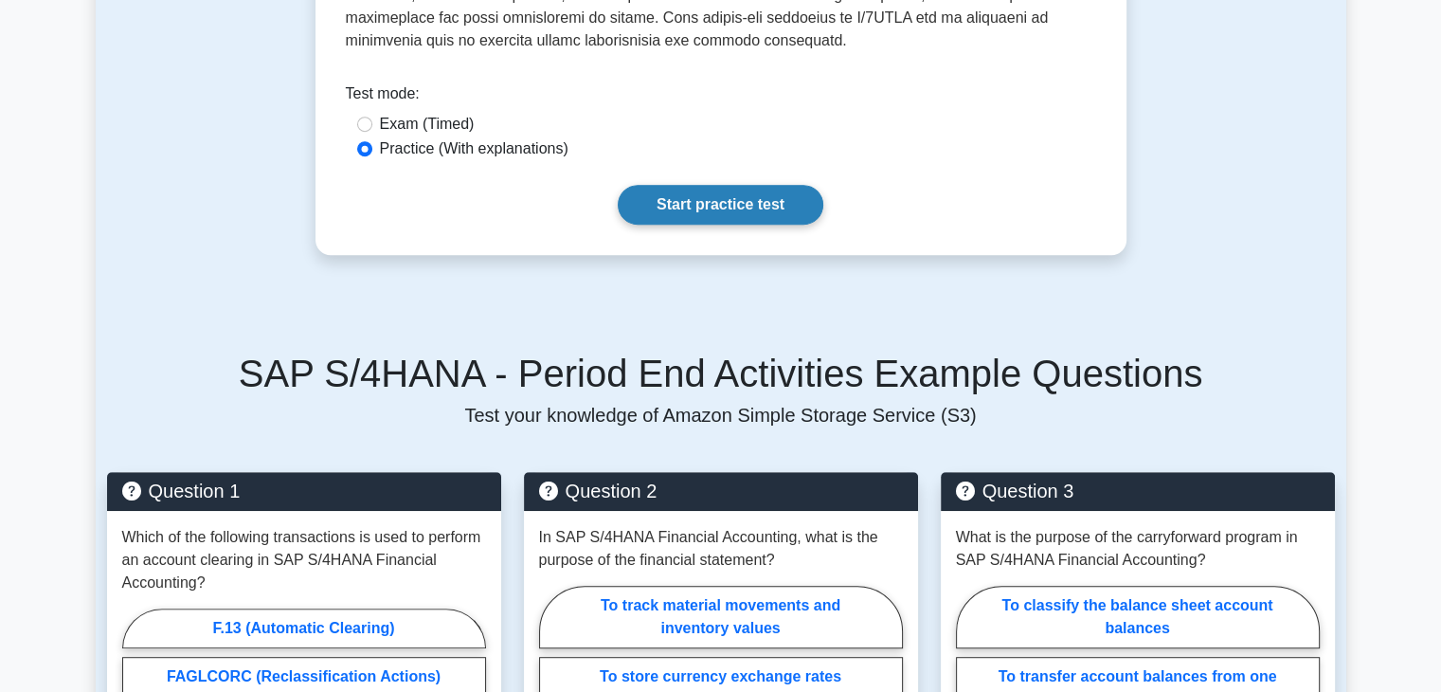
click at [757, 221] on link "Start practice test" at bounding box center [721, 205] width 206 height 40
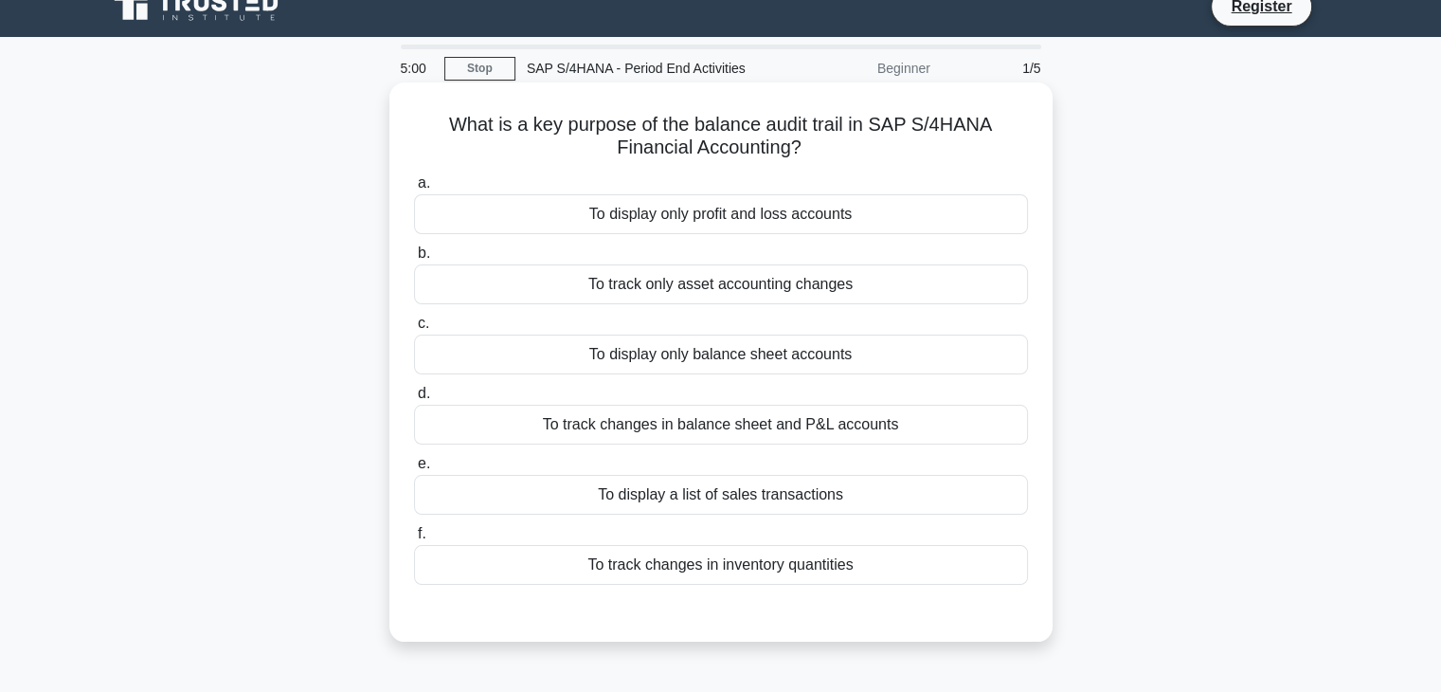
scroll to position [95, 0]
